Goal: Obtain resource: Obtain resource

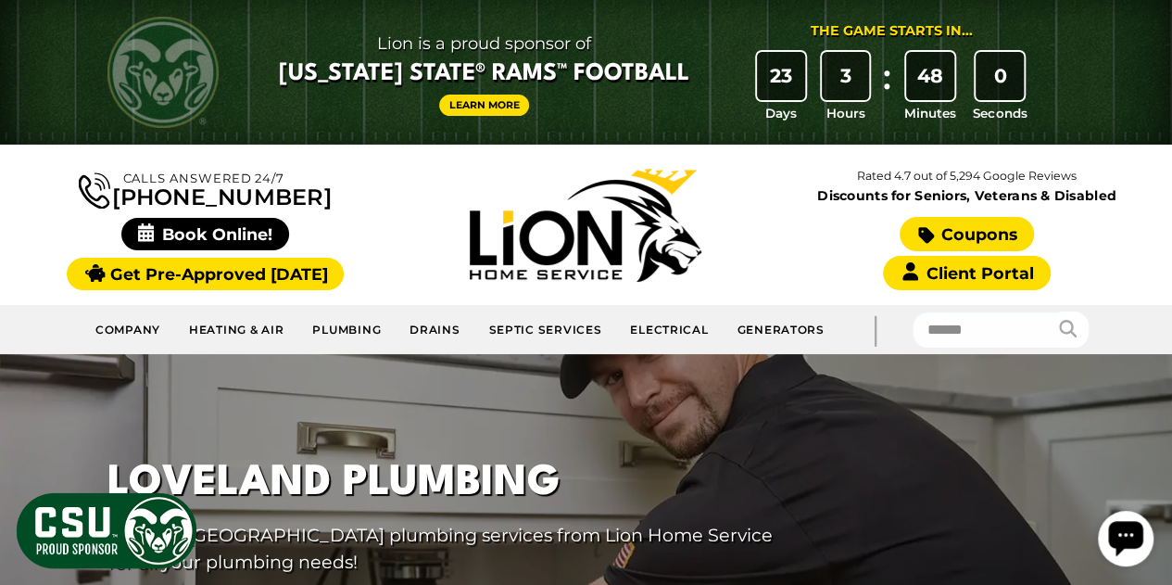
click at [970, 230] on link "Coupons" at bounding box center [965, 234] width 133 height 34
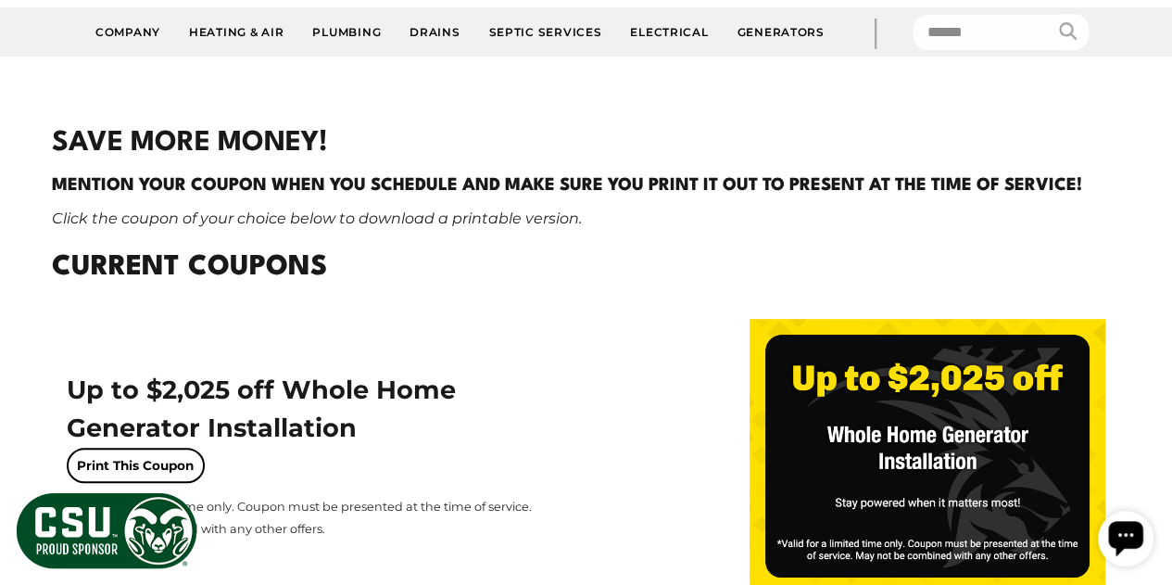
scroll to position [371, 0]
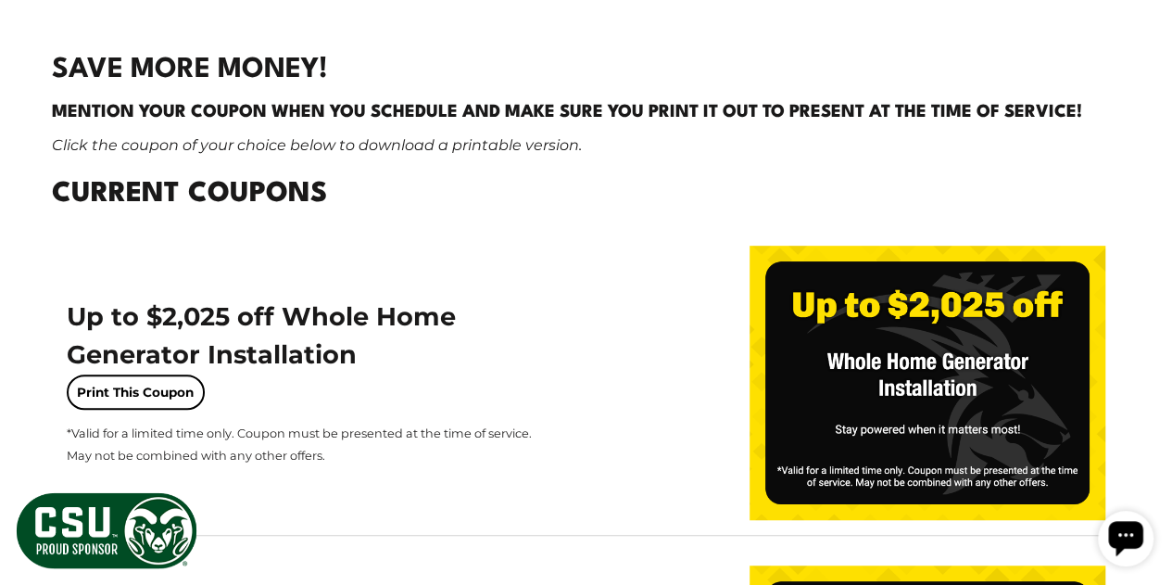
click at [782, 446] on img at bounding box center [927, 382] width 356 height 274
drag, startPoint x: 775, startPoint y: 31, endPoint x: 786, endPoint y: 20, distance: 15.1
